Goal: Navigation & Orientation: Find specific page/section

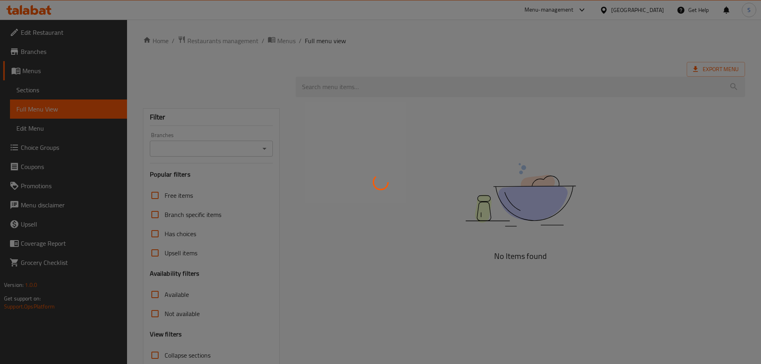
click at [648, 12] on div at bounding box center [380, 182] width 761 height 364
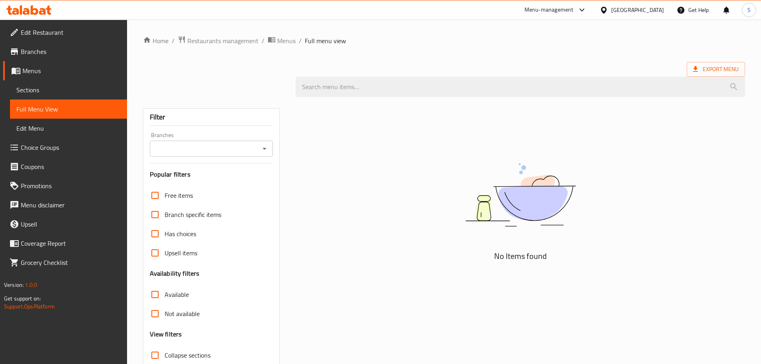
click at [637, 10] on div "[GEOGRAPHIC_DATA]" at bounding box center [637, 10] width 53 height 9
type input "eg"
click at [571, 59] on div "[GEOGRAPHIC_DATA]" at bounding box center [578, 63] width 66 height 18
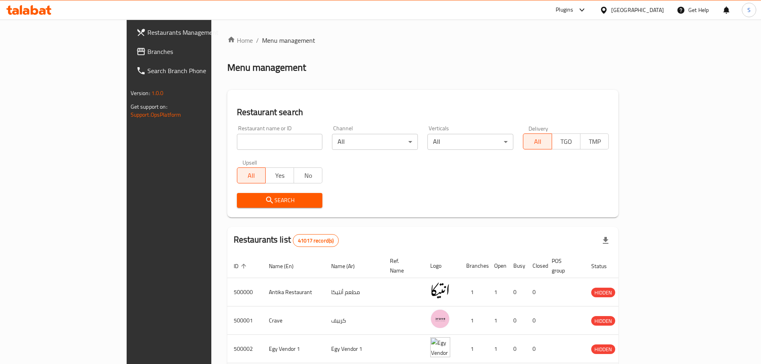
click at [147, 49] on span "Branches" at bounding box center [197, 52] width 100 height 10
